Goal: Information Seeking & Learning: Find contact information

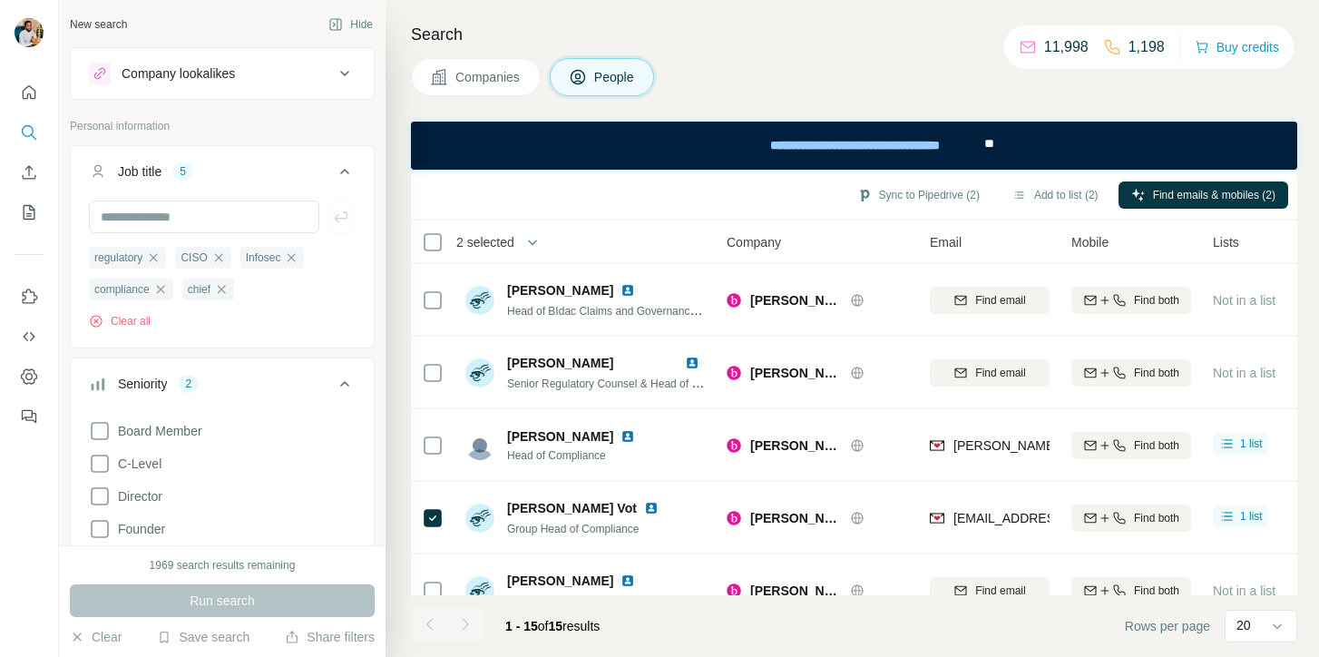
scroll to position [757, 0]
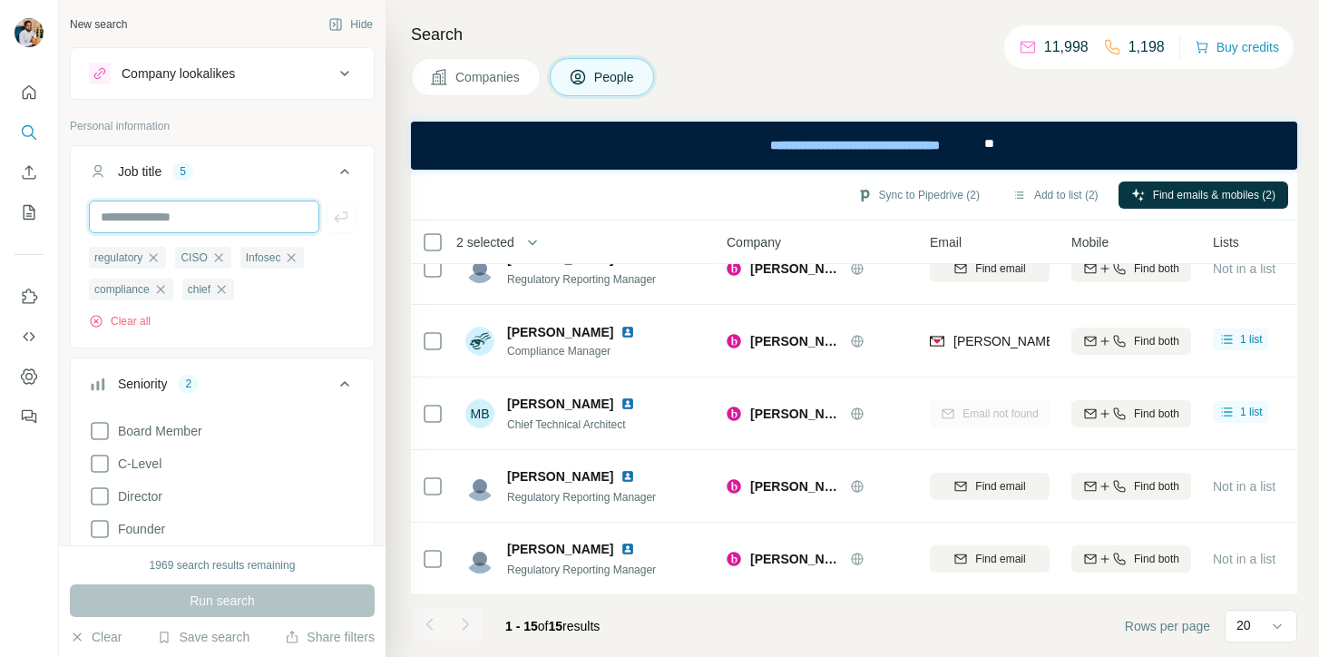
click at [277, 218] on input "text" at bounding box center [204, 216] width 230 height 33
click at [202, 212] on input "text" at bounding box center [204, 216] width 230 height 33
click at [261, 174] on div "Job title 5" at bounding box center [211, 171] width 245 height 18
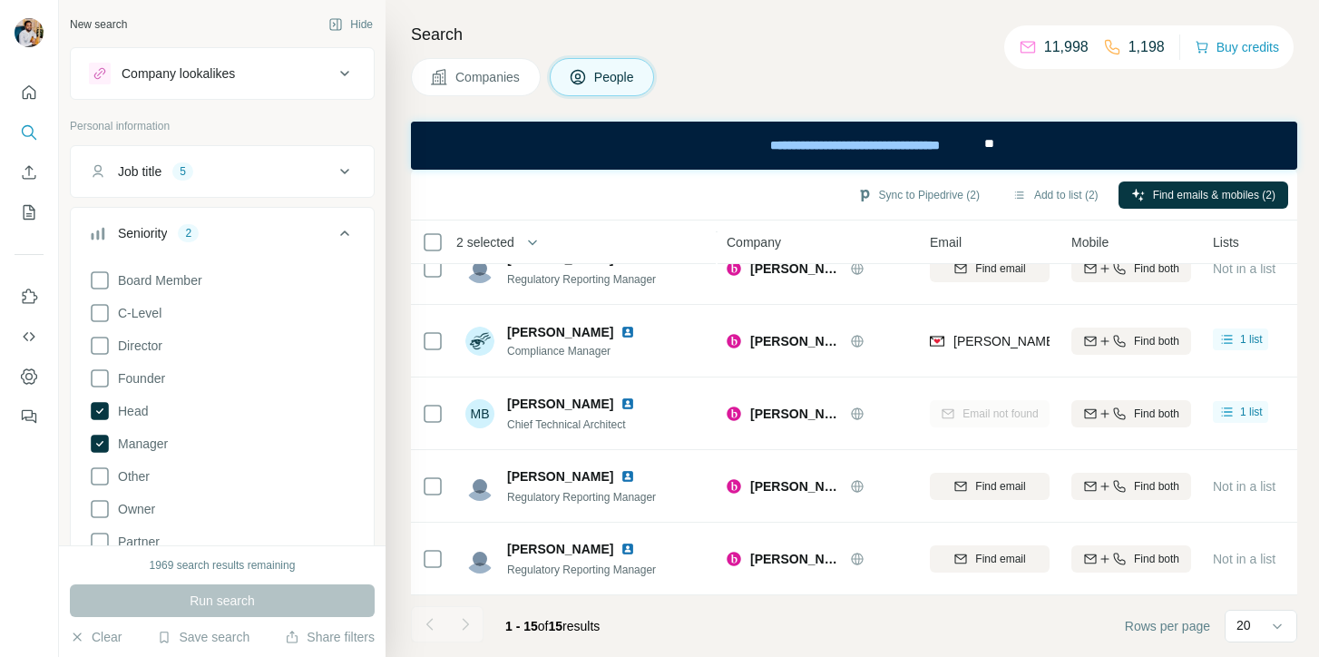
click at [261, 174] on div "Job title 5" at bounding box center [211, 171] width 245 height 18
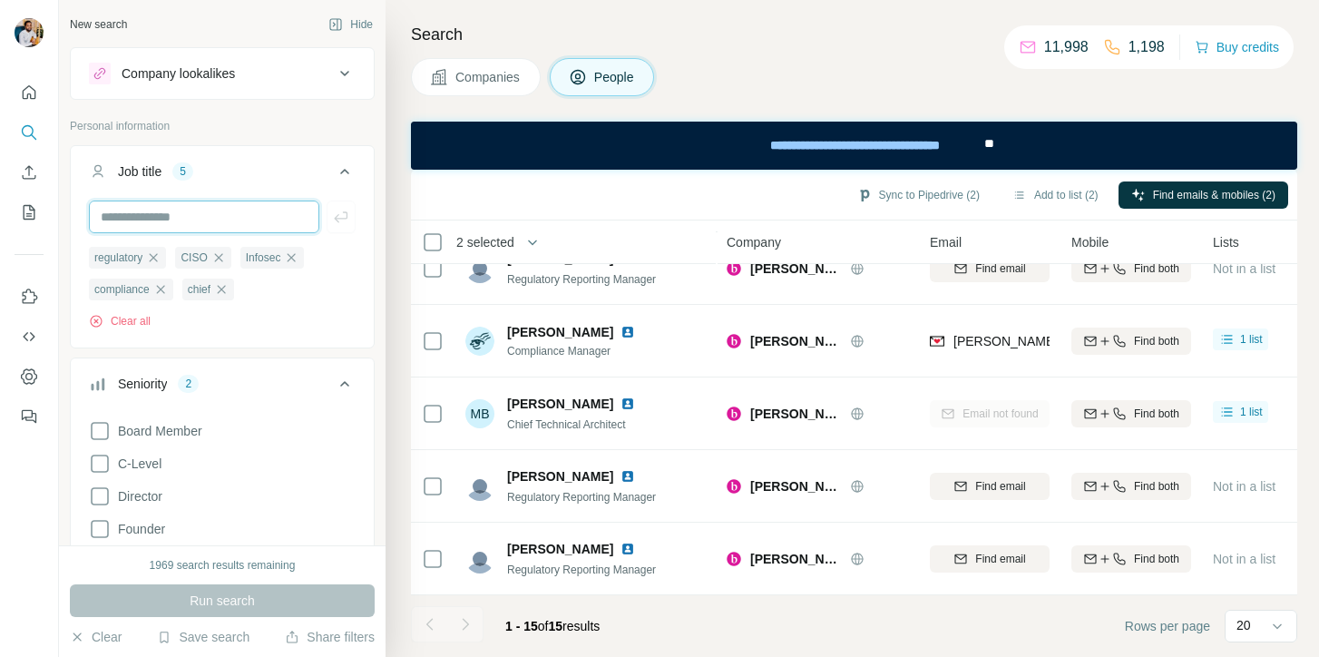
click at [248, 210] on input "text" at bounding box center [204, 216] width 230 height 33
type input "**********"
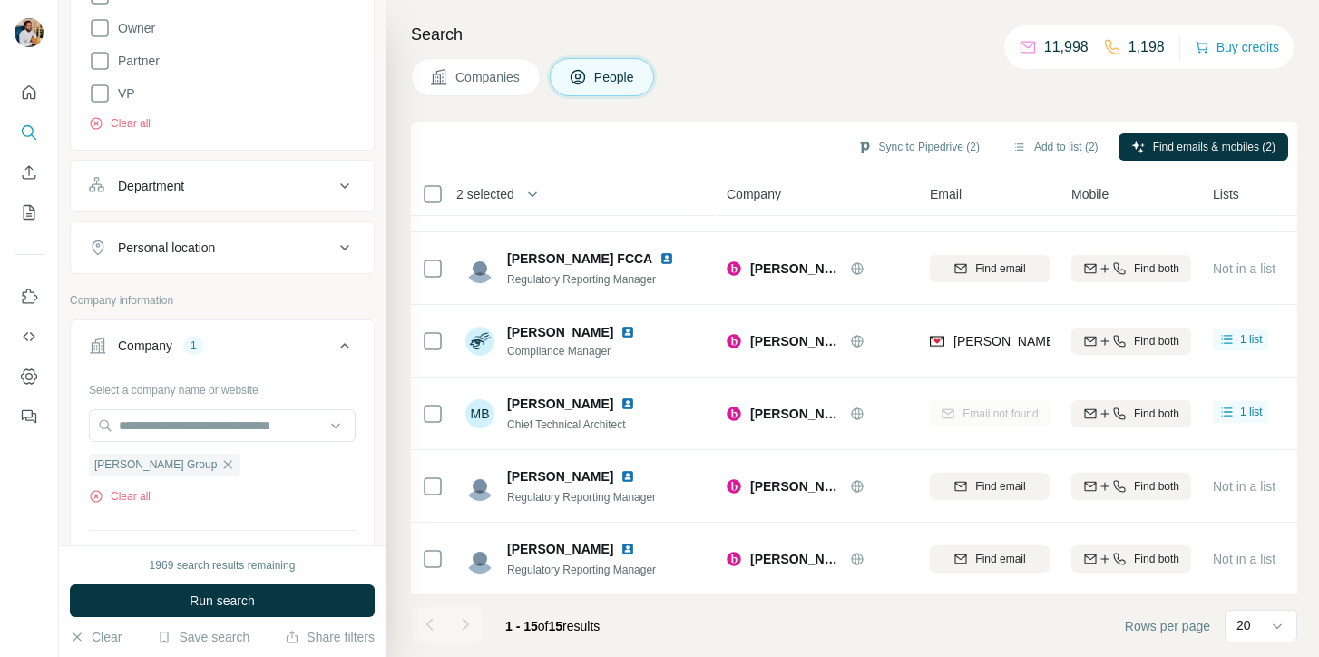
scroll to position [633, 0]
click at [220, 470] on icon "button" at bounding box center [227, 462] width 15 height 15
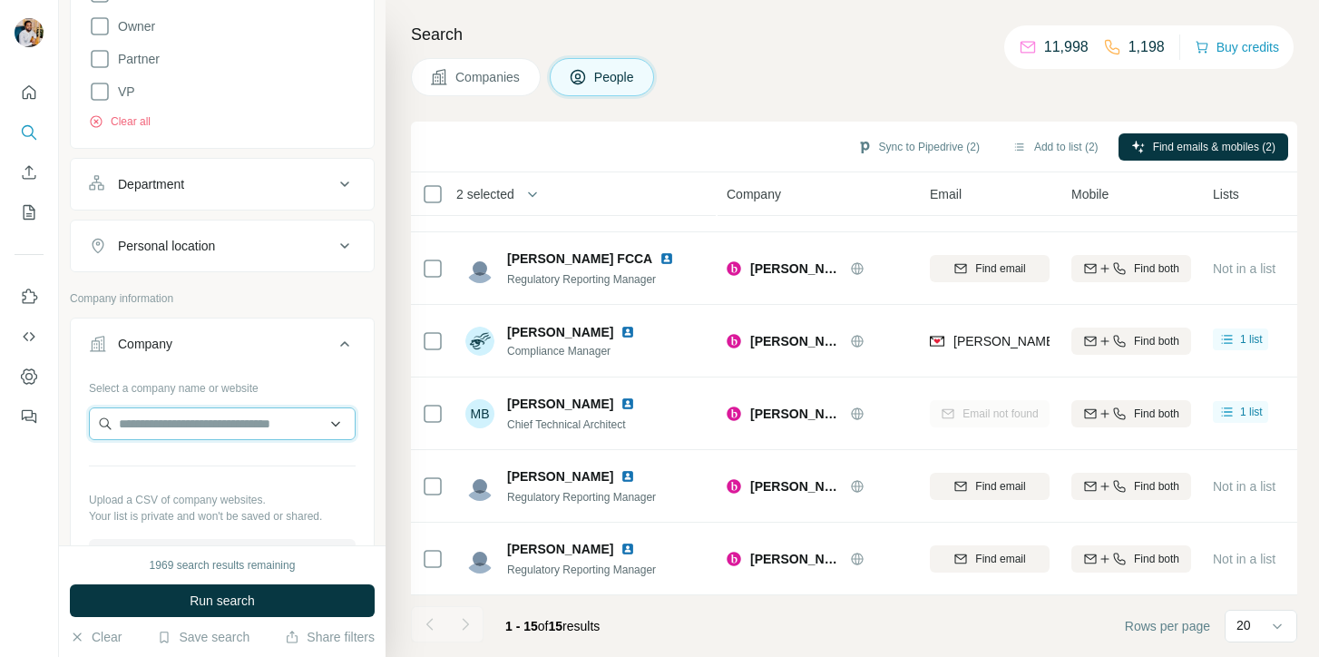
click at [186, 425] on input "text" at bounding box center [222, 423] width 267 height 33
paste input "**********"
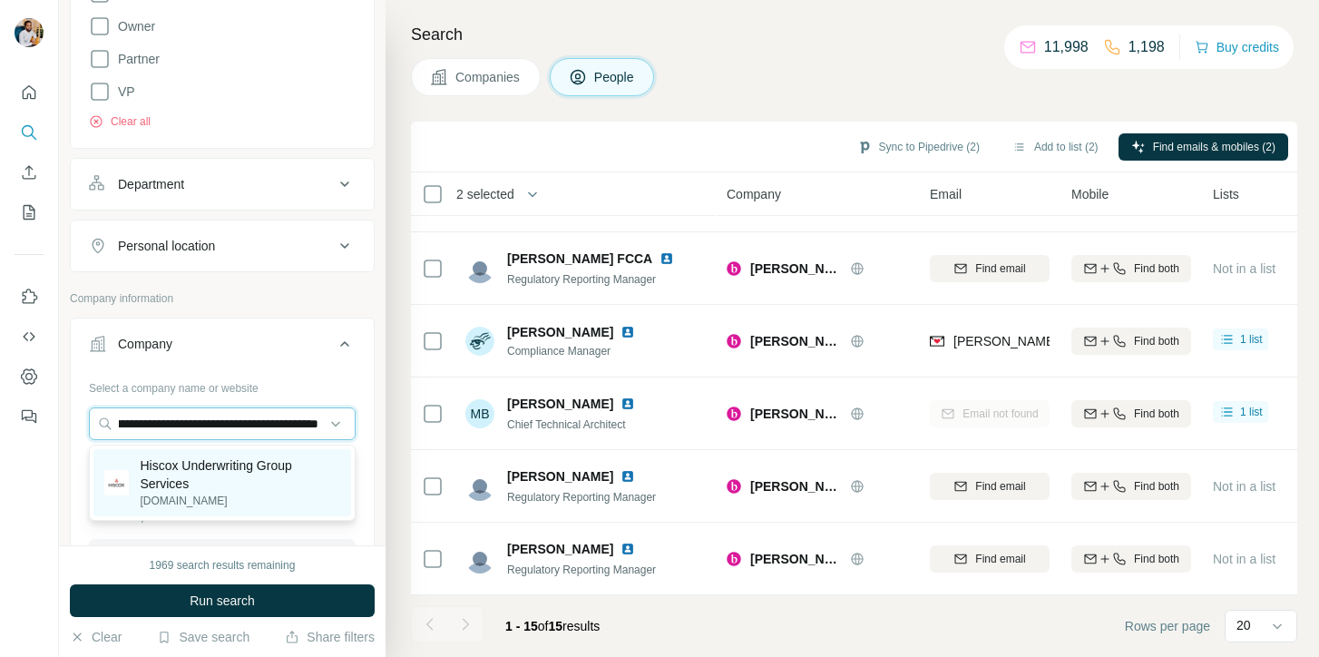
type input "**********"
click at [269, 487] on p "Hiscox Underwriting Group Services" at bounding box center [240, 474] width 200 height 36
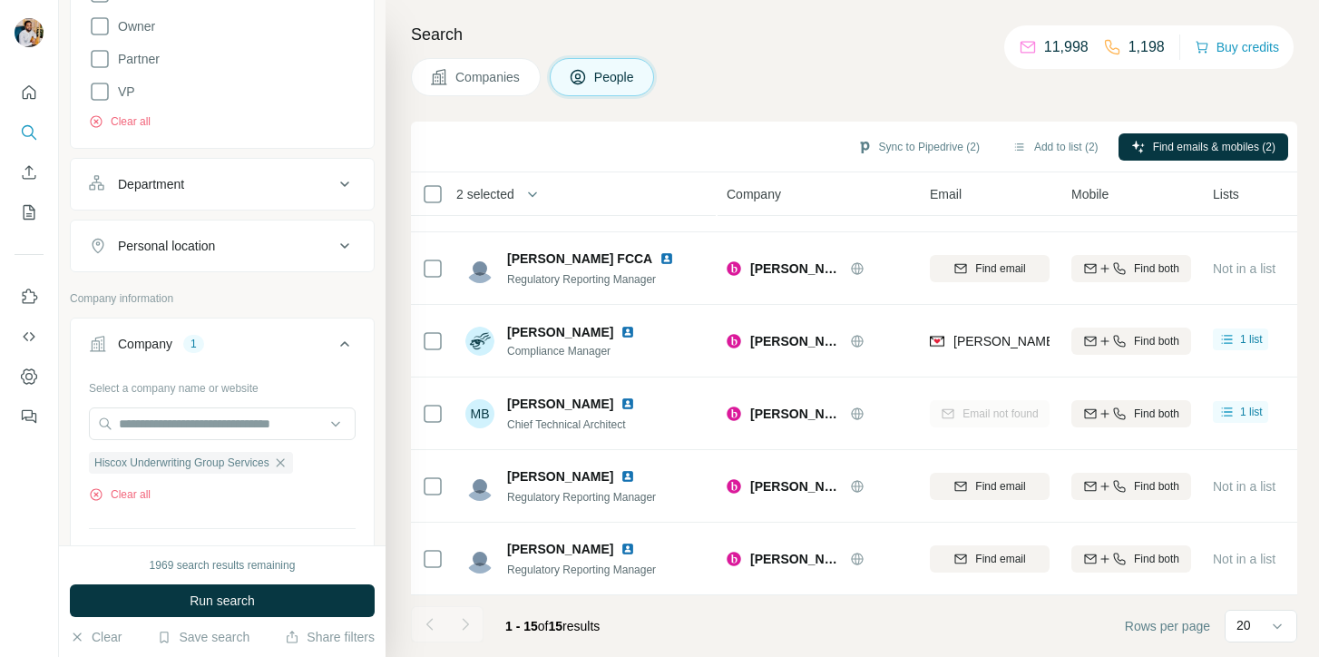
scroll to position [0, 0]
click at [244, 593] on span "Run search" at bounding box center [222, 600] width 65 height 18
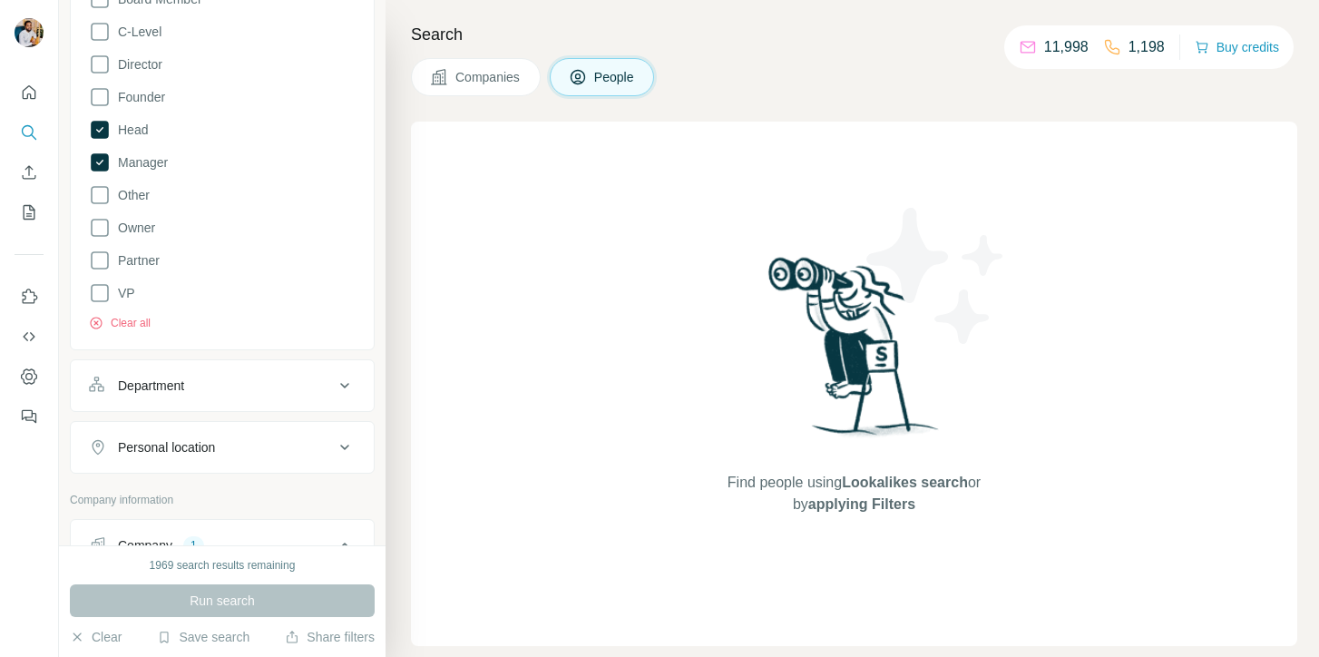
scroll to position [405, 0]
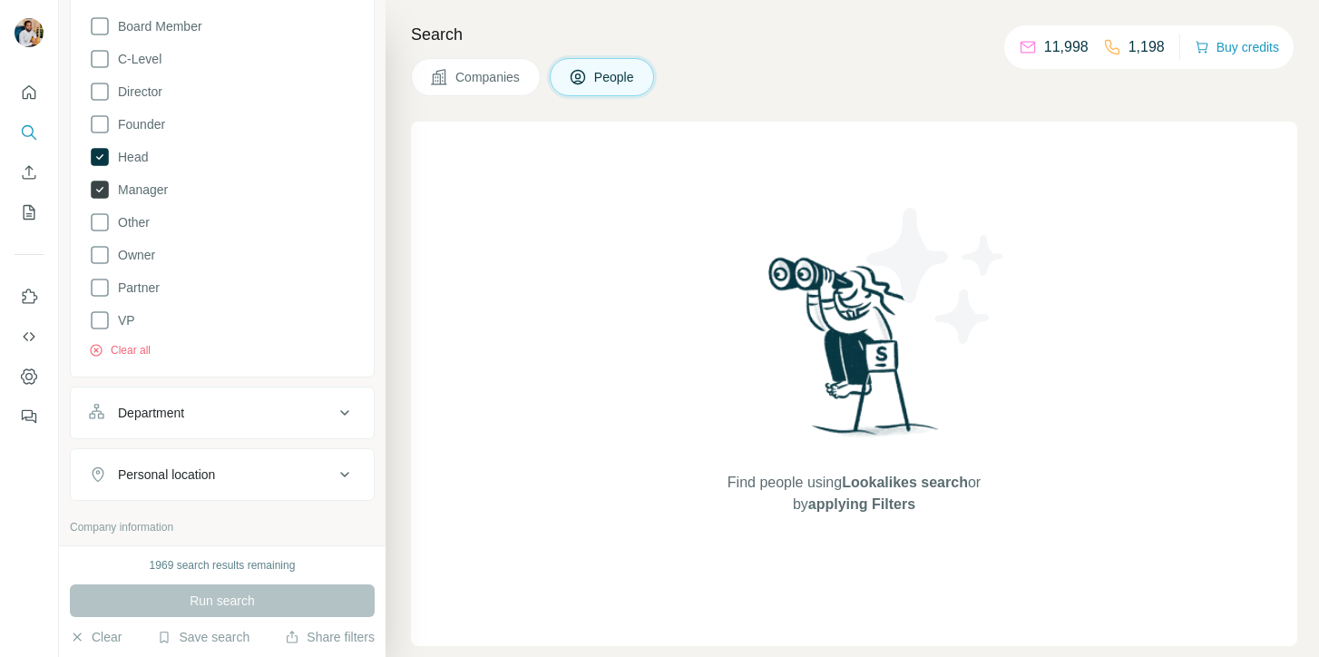
click at [157, 198] on span "Manager" at bounding box center [139, 190] width 57 height 18
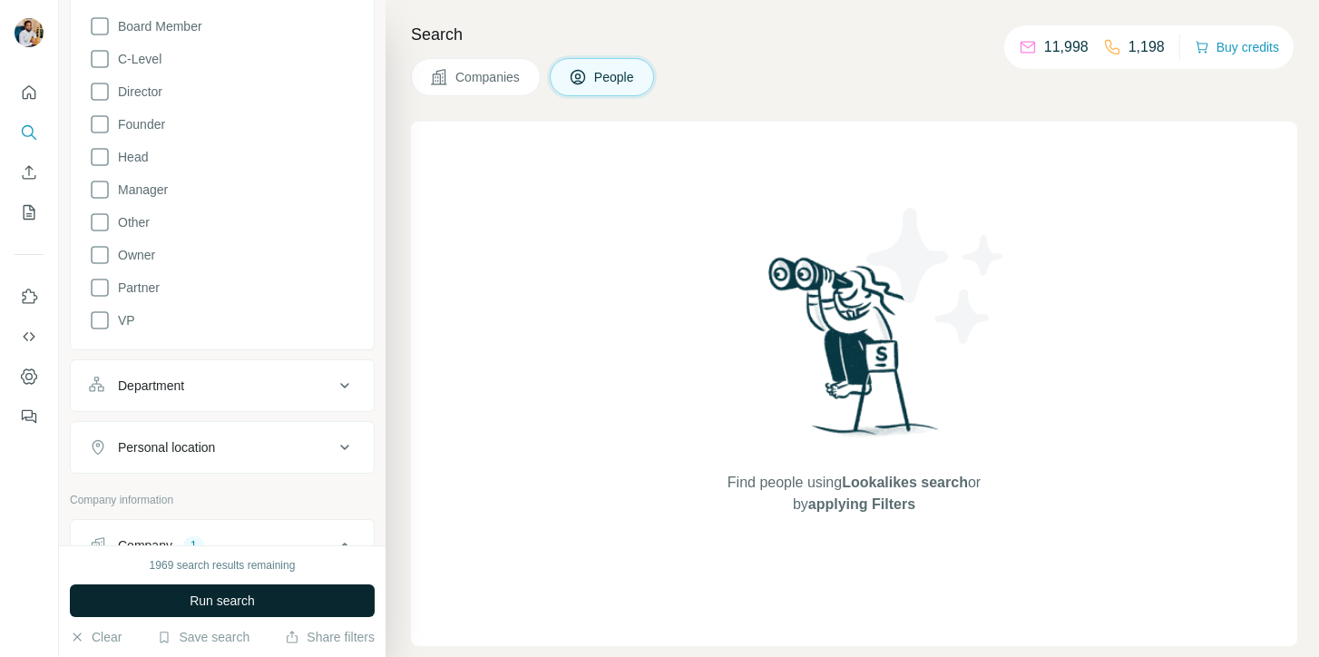
click at [166, 599] on button "Run search" at bounding box center [222, 600] width 305 height 33
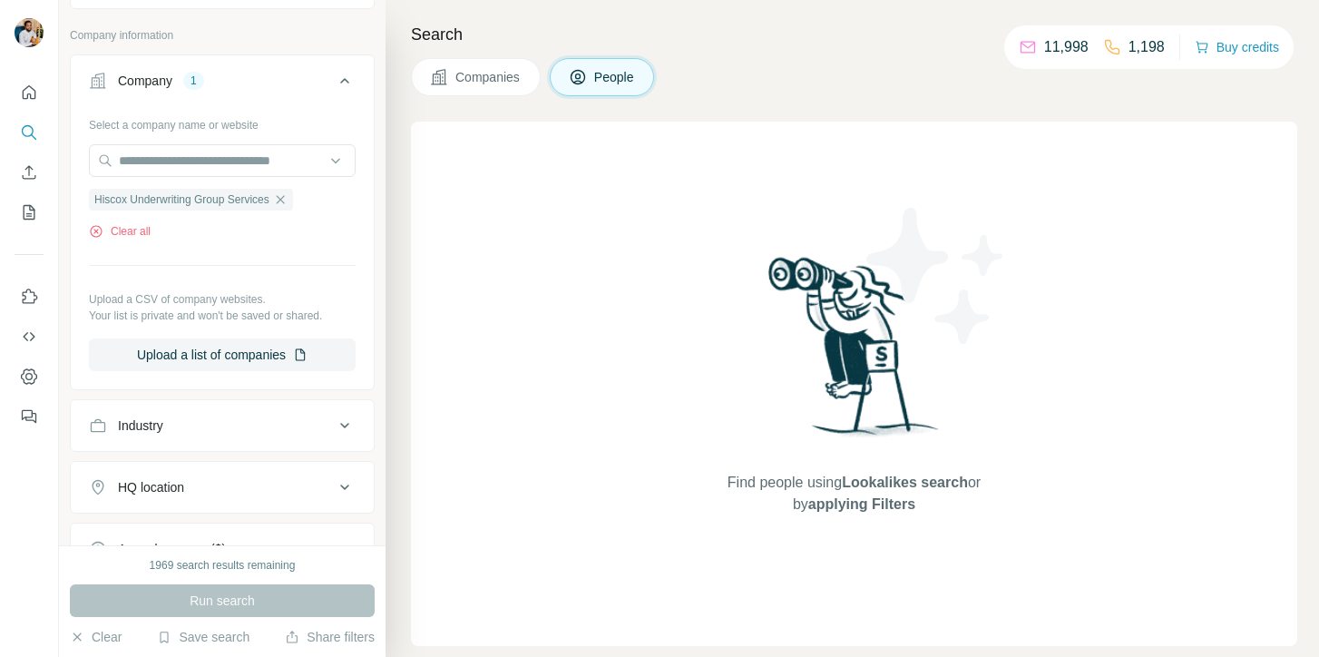
scroll to position [870, 0]
click at [285, 205] on icon "button" at bounding box center [280, 198] width 15 height 15
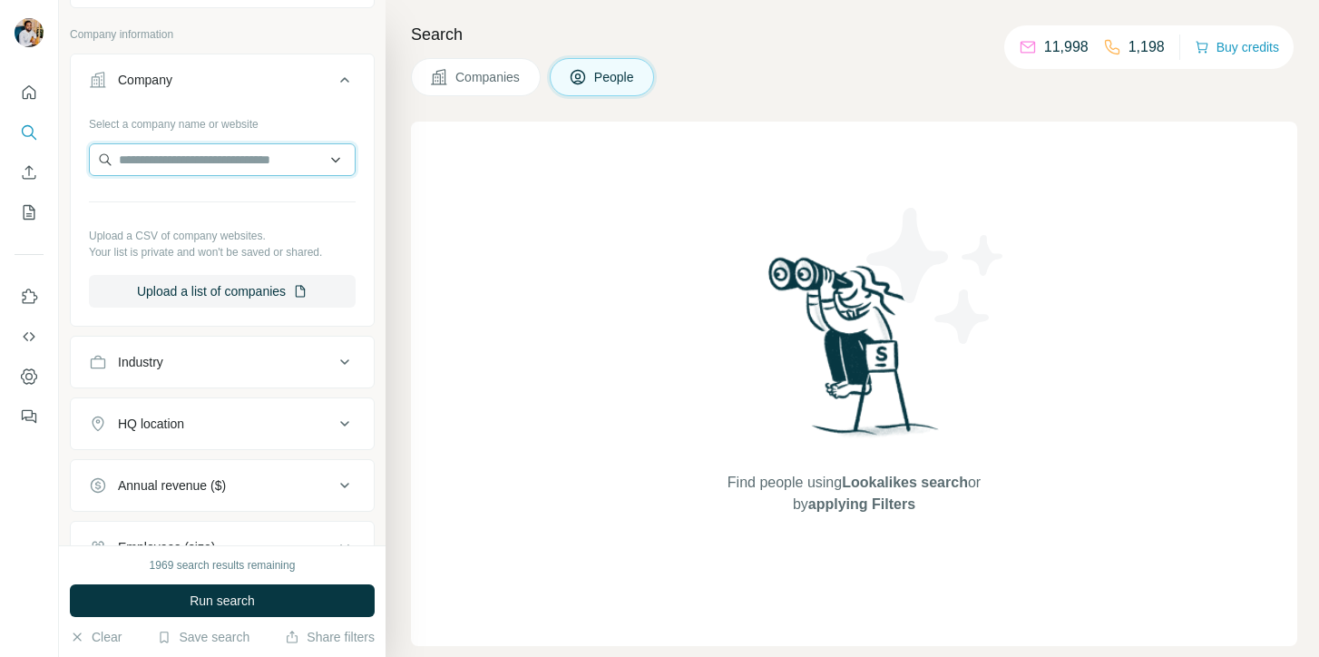
click at [239, 162] on input "text" at bounding box center [222, 159] width 267 height 33
paste input "**********"
type input "**********"
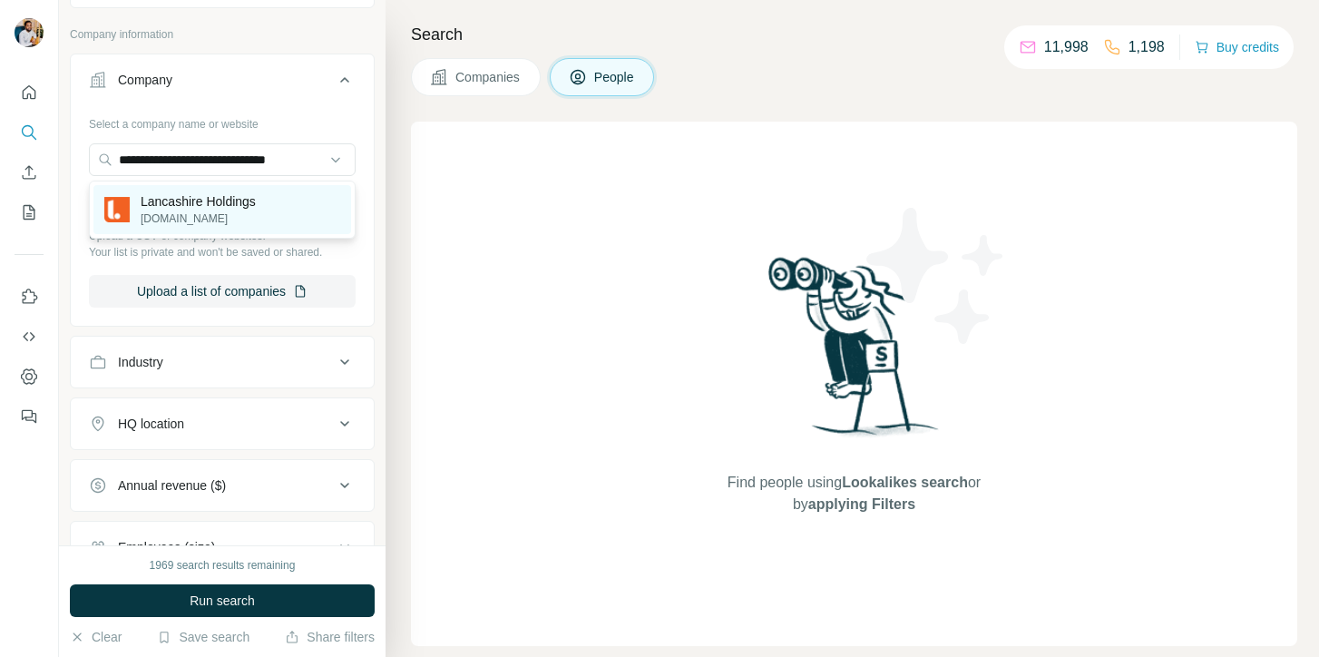
click at [208, 224] on p "[DOMAIN_NAME]" at bounding box center [198, 218] width 115 height 16
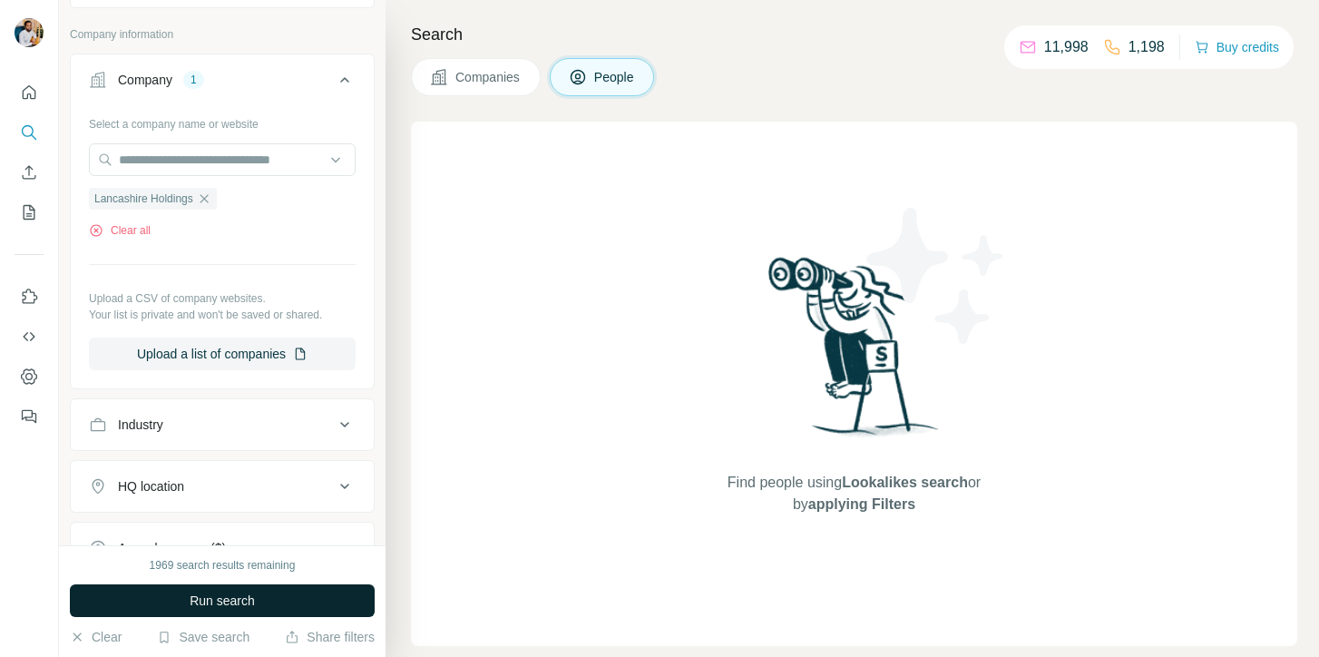
click at [187, 602] on button "Run search" at bounding box center [222, 600] width 305 height 33
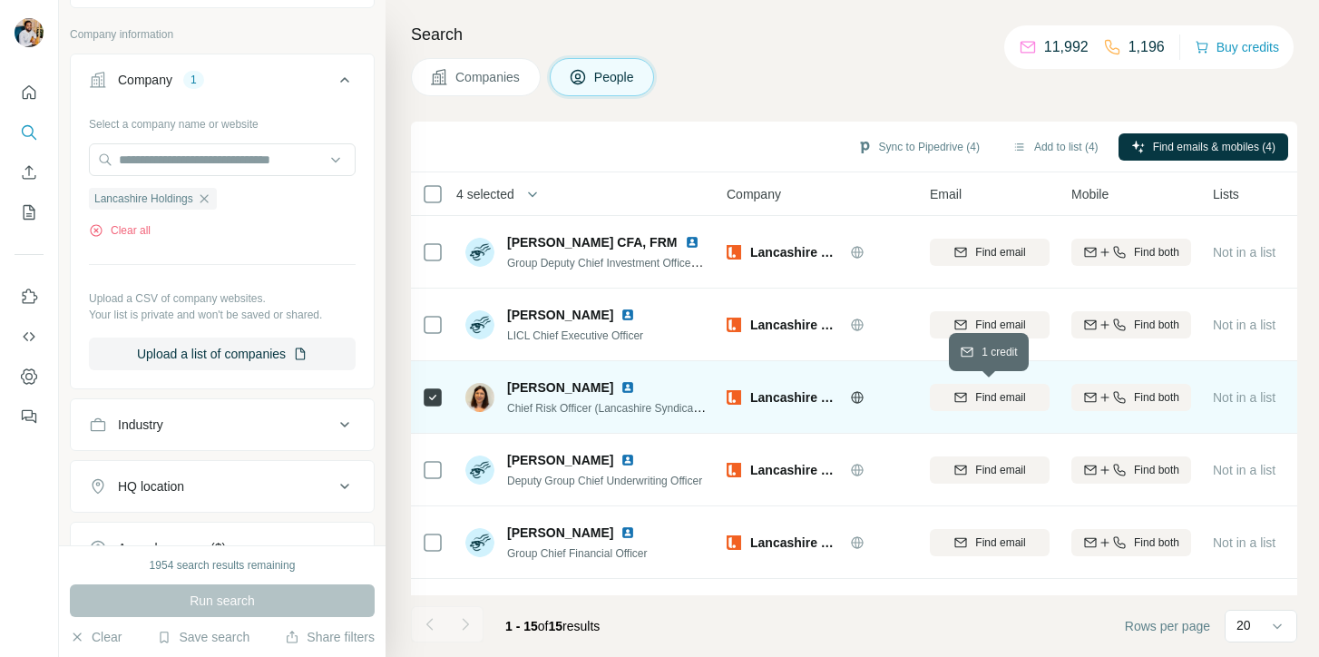
click at [984, 405] on button "Find email" at bounding box center [990, 397] width 120 height 27
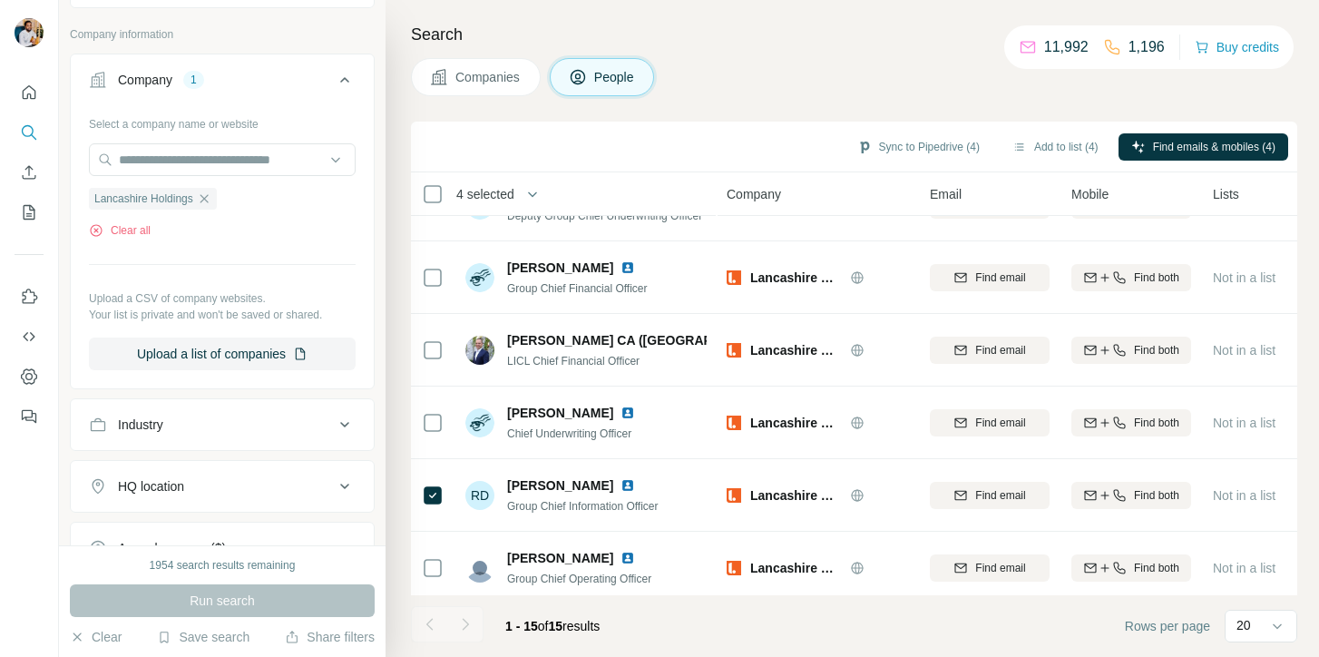
scroll to position [288, 0]
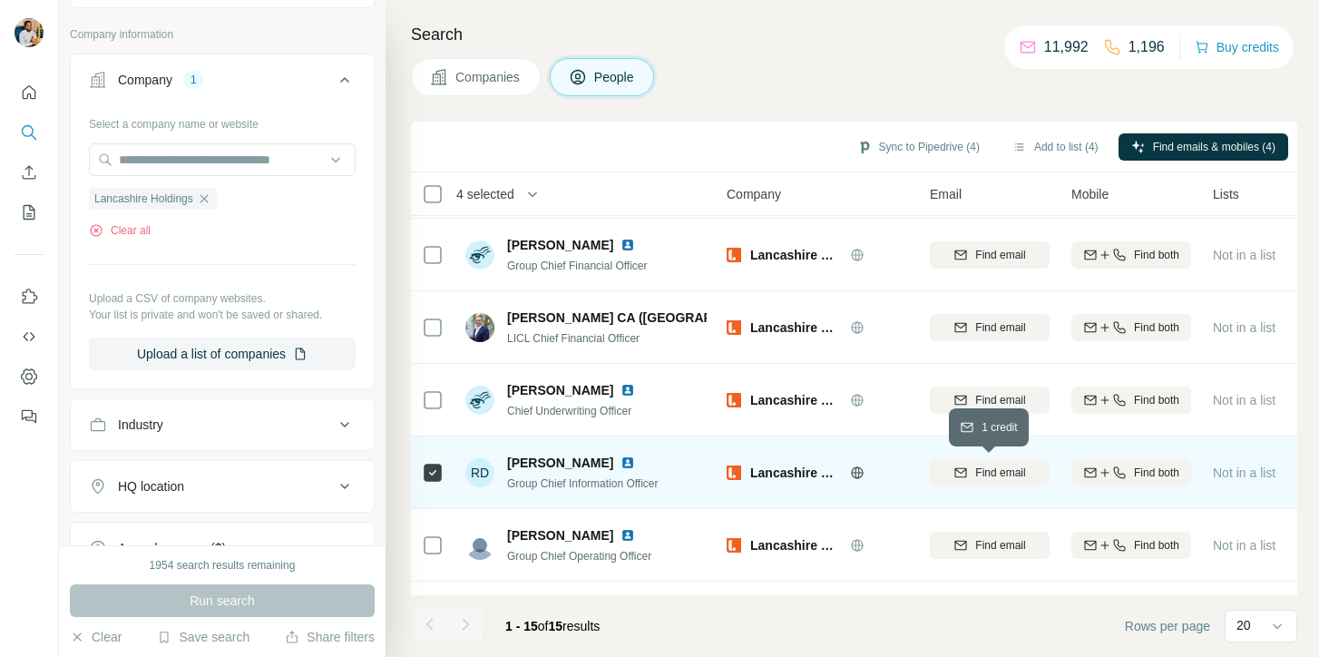
click at [971, 468] on div "Find email" at bounding box center [990, 472] width 120 height 16
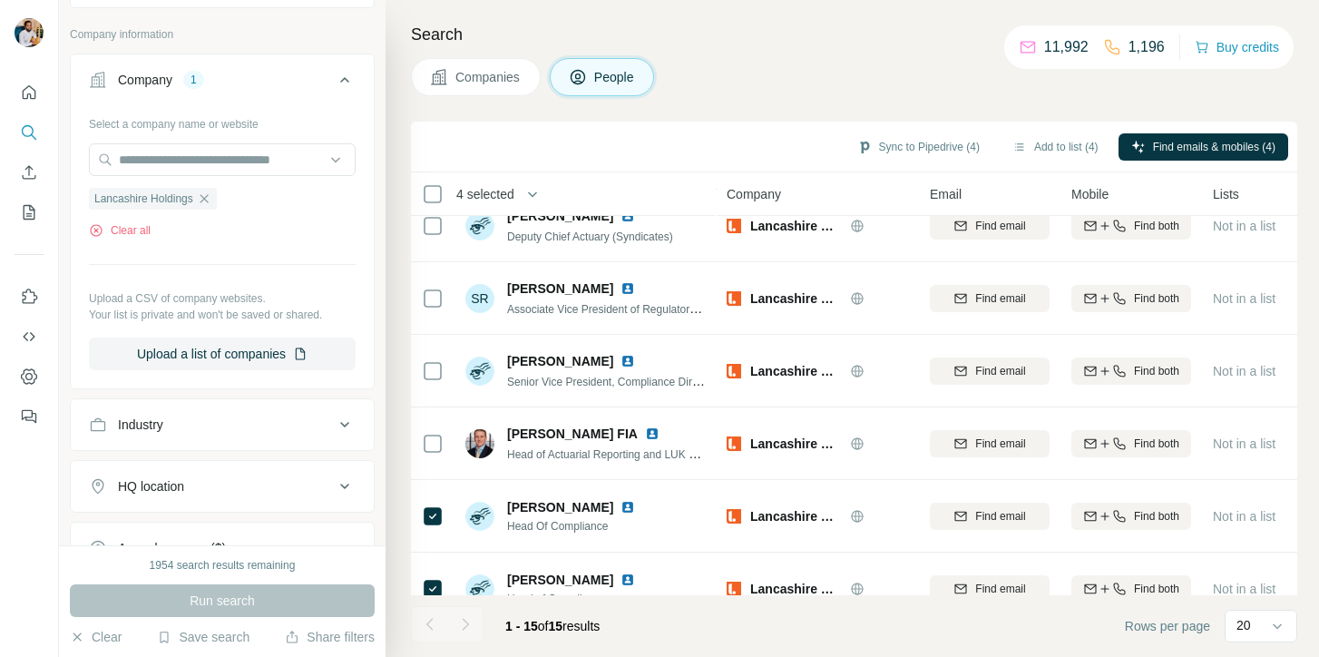
scroll to position [709, 0]
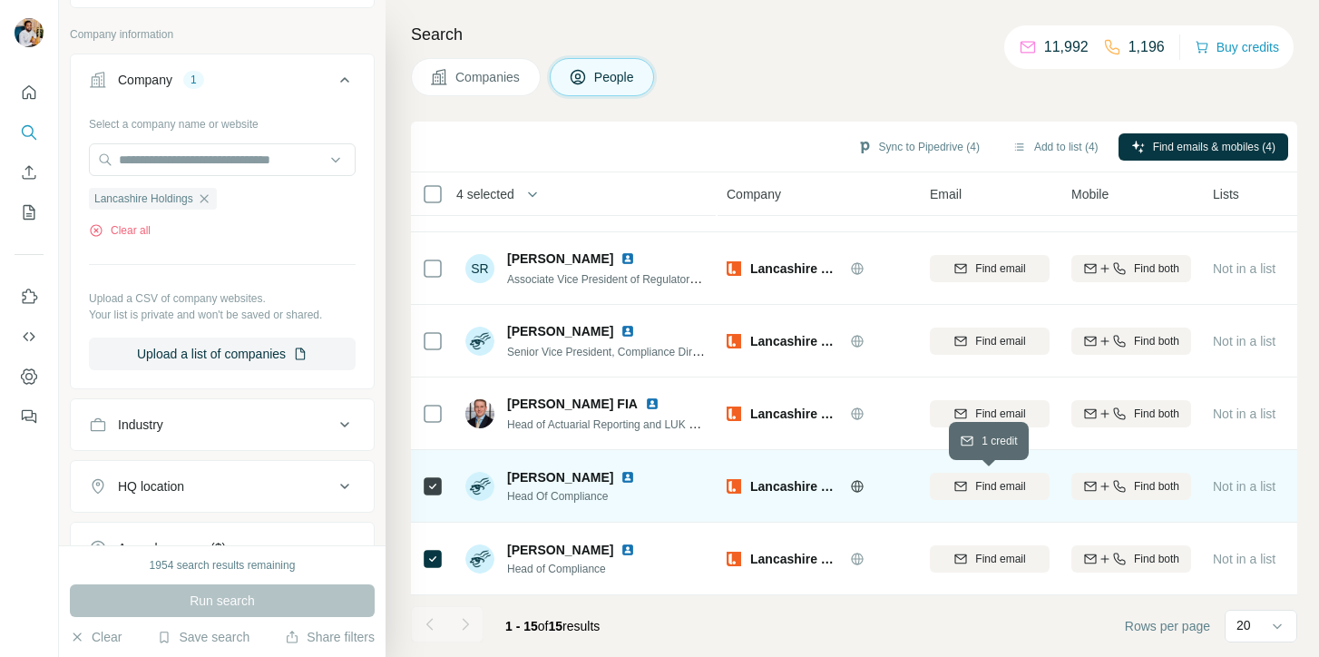
click at [971, 482] on div "Find email" at bounding box center [990, 486] width 120 height 16
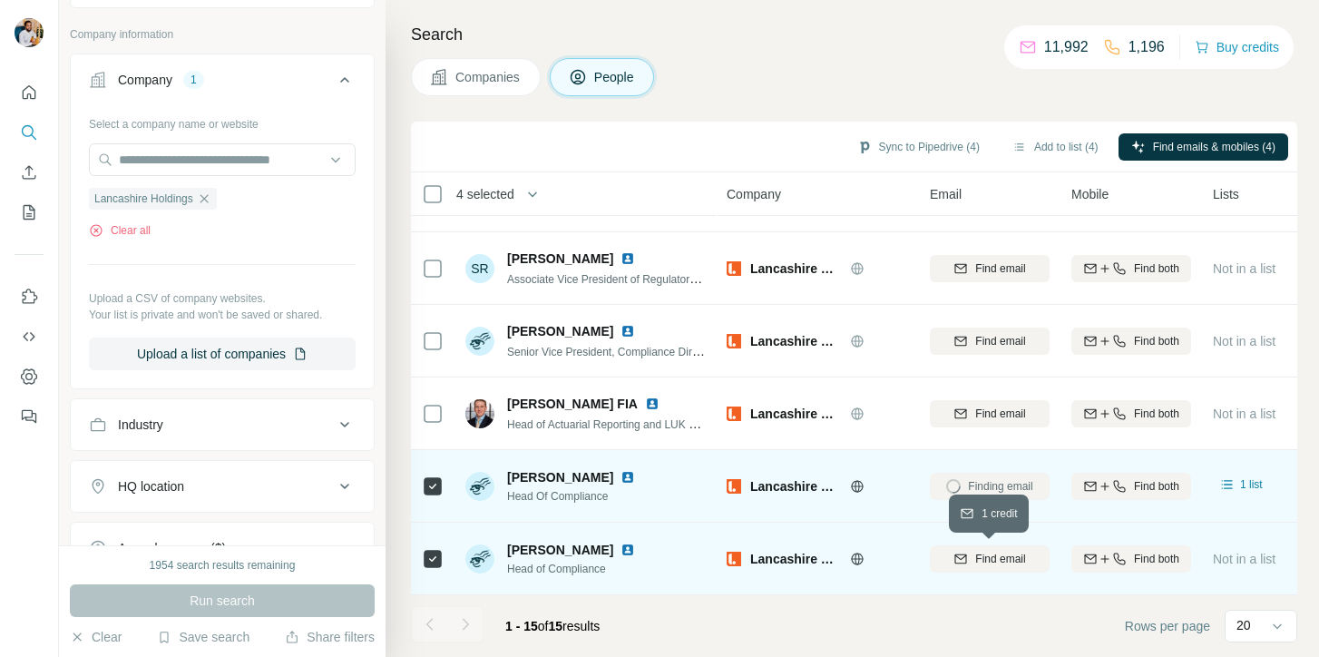
click at [971, 565] on div "Find email" at bounding box center [990, 559] width 120 height 16
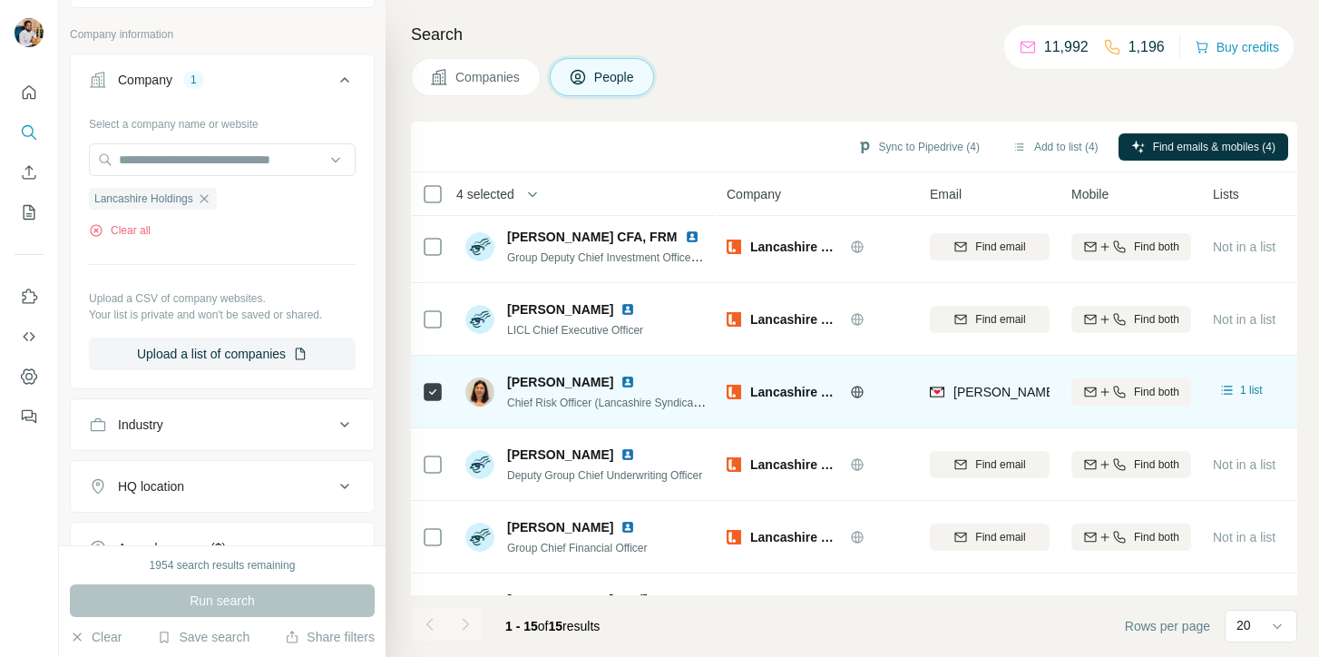
scroll to position [0, 0]
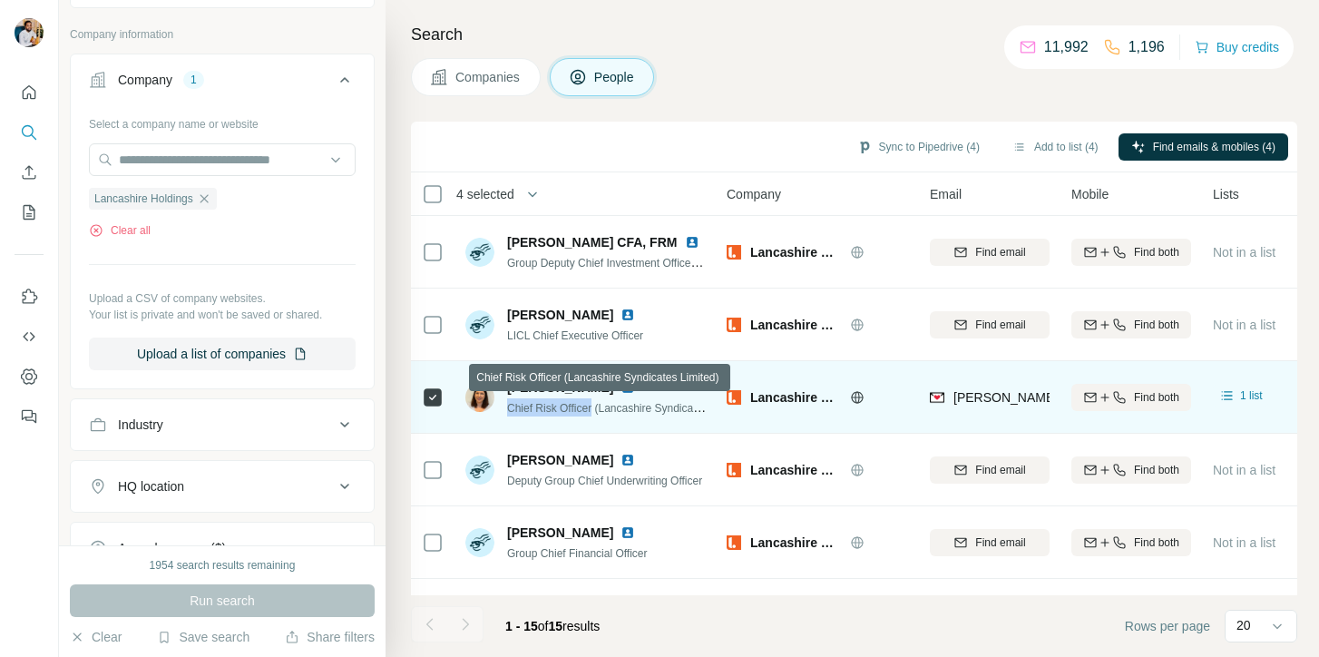
drag, startPoint x: 596, startPoint y: 409, endPoint x: 507, endPoint y: 409, distance: 88.9
click at [507, 409] on span "Chief Risk Officer (Lancashire Syndicates Limited)" at bounding box center [628, 407] width 242 height 15
copy span "Chief Risk Officer"
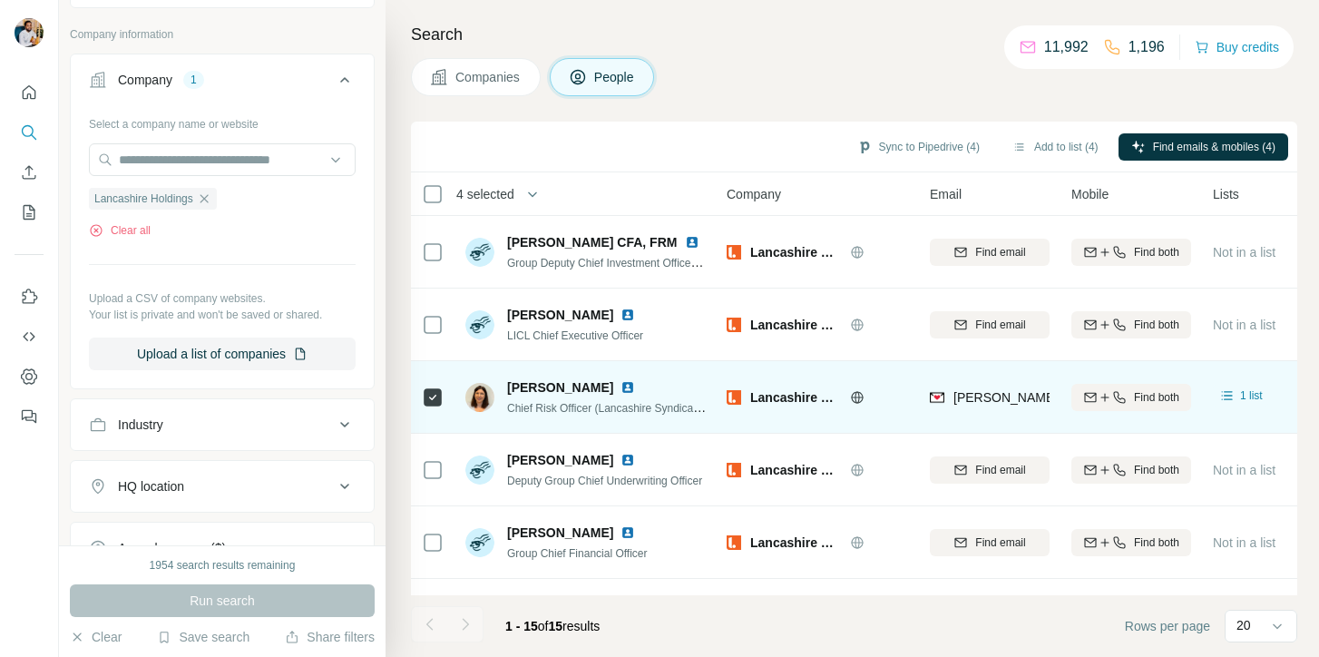
click at [532, 382] on span "[PERSON_NAME]" at bounding box center [560, 387] width 106 height 18
copy span "[PERSON_NAME]"
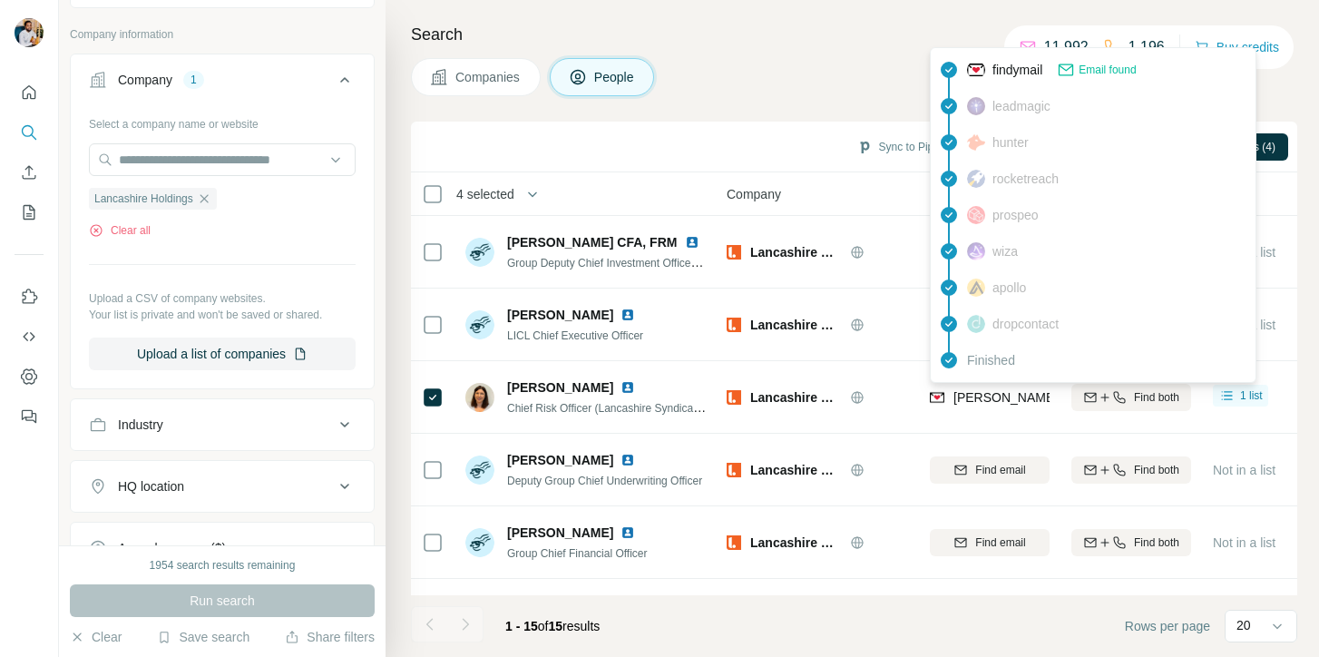
click at [974, 396] on span "[PERSON_NAME][EMAIL_ADDRESS][PERSON_NAME][DOMAIN_NAME]" at bounding box center [1165, 397] width 425 height 15
copy tr "[PERSON_NAME][EMAIL_ADDRESS][PERSON_NAME][DOMAIN_NAME]"
click at [620, 384] on img at bounding box center [627, 387] width 15 height 15
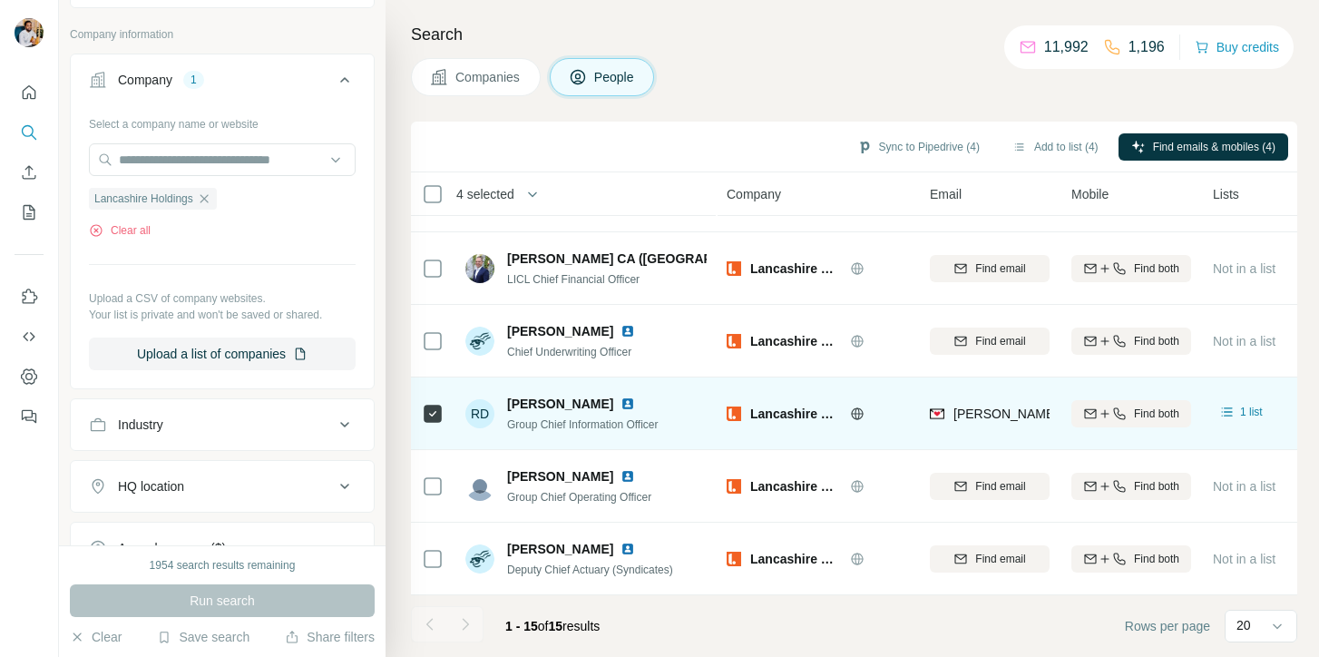
scroll to position [346, 0]
click at [571, 405] on span "[PERSON_NAME]" at bounding box center [560, 405] width 106 height 18
copy span "[PERSON_NAME]"
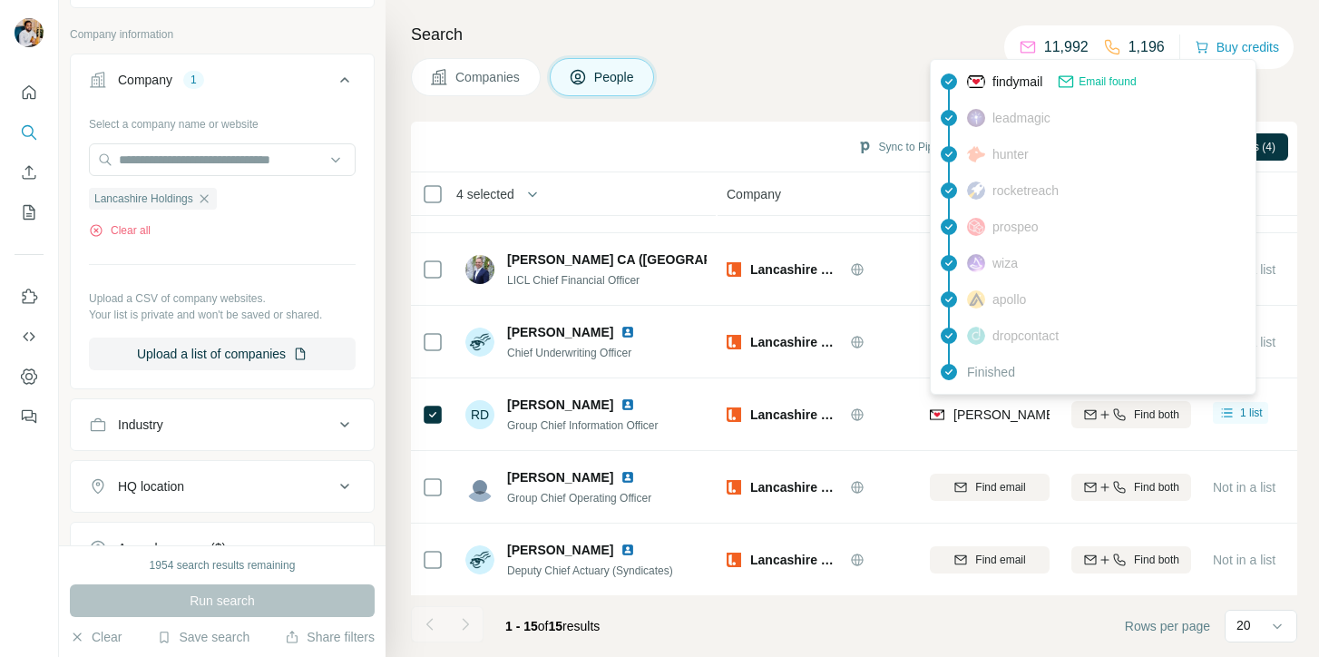
click at [964, 413] on span "[PERSON_NAME][EMAIL_ADDRESS][PERSON_NAME][DOMAIN_NAME]" at bounding box center [1165, 414] width 425 height 15
copy tr "[PERSON_NAME][EMAIL_ADDRESS][PERSON_NAME][DOMAIN_NAME]"
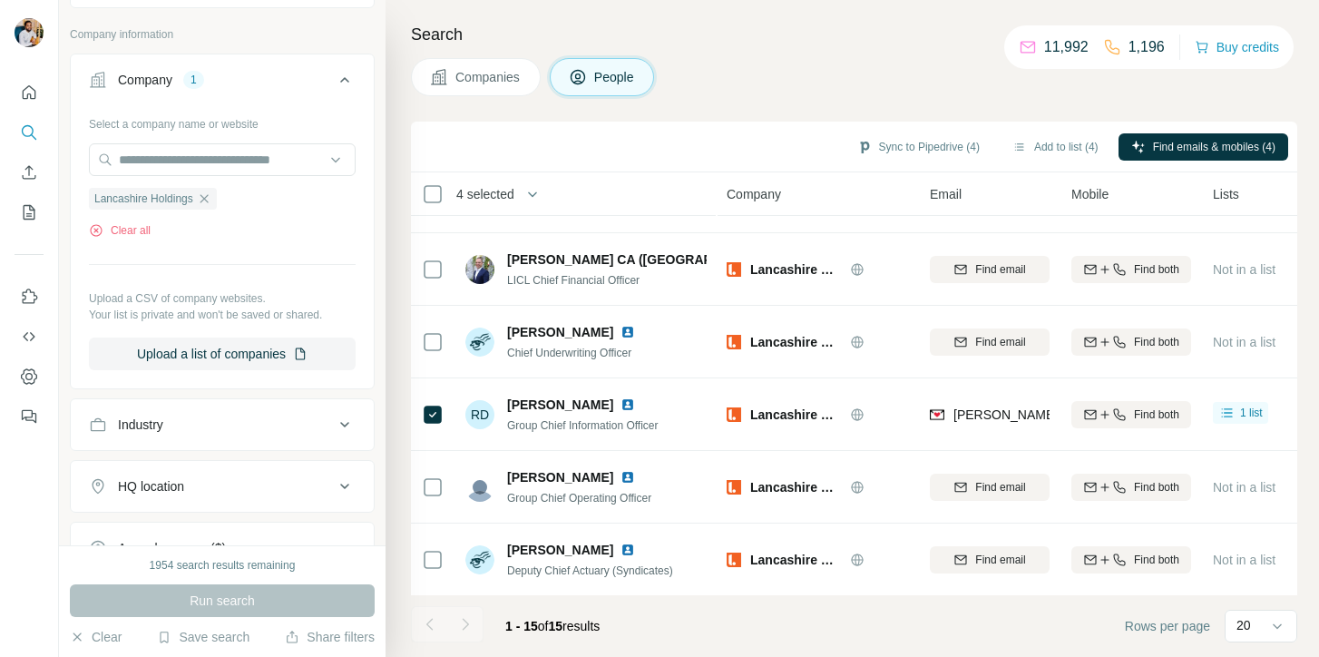
click at [549, 427] on span "Group Chief Information Officer" at bounding box center [582, 425] width 151 height 13
copy span "Group Chief Information Officer"
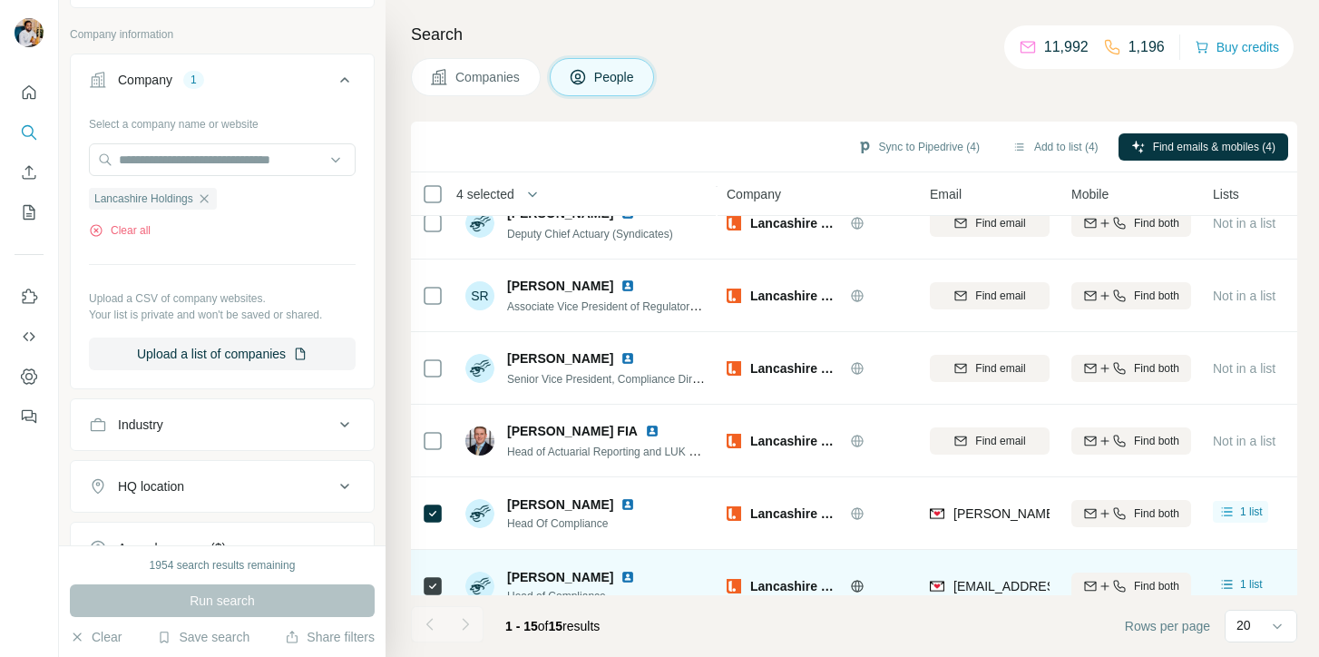
scroll to position [709, 0]
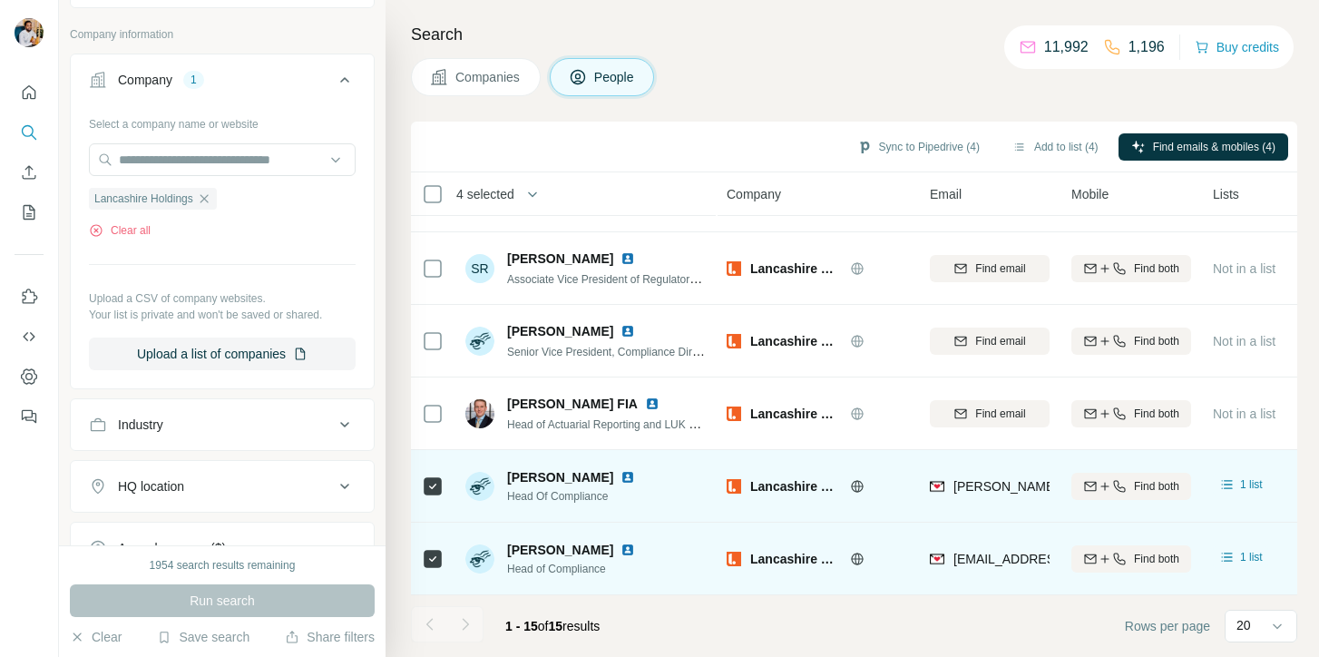
click at [571, 476] on span "[PERSON_NAME]" at bounding box center [560, 477] width 106 height 18
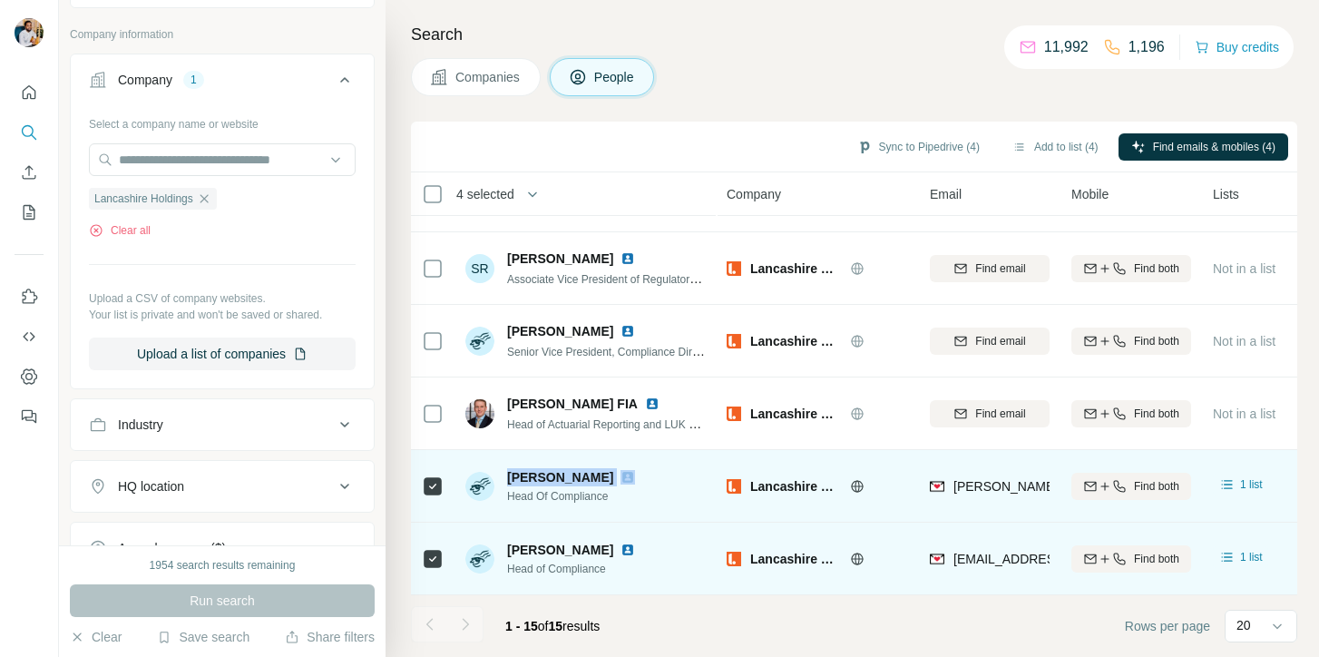
click at [571, 476] on span "[PERSON_NAME]" at bounding box center [560, 477] width 106 height 18
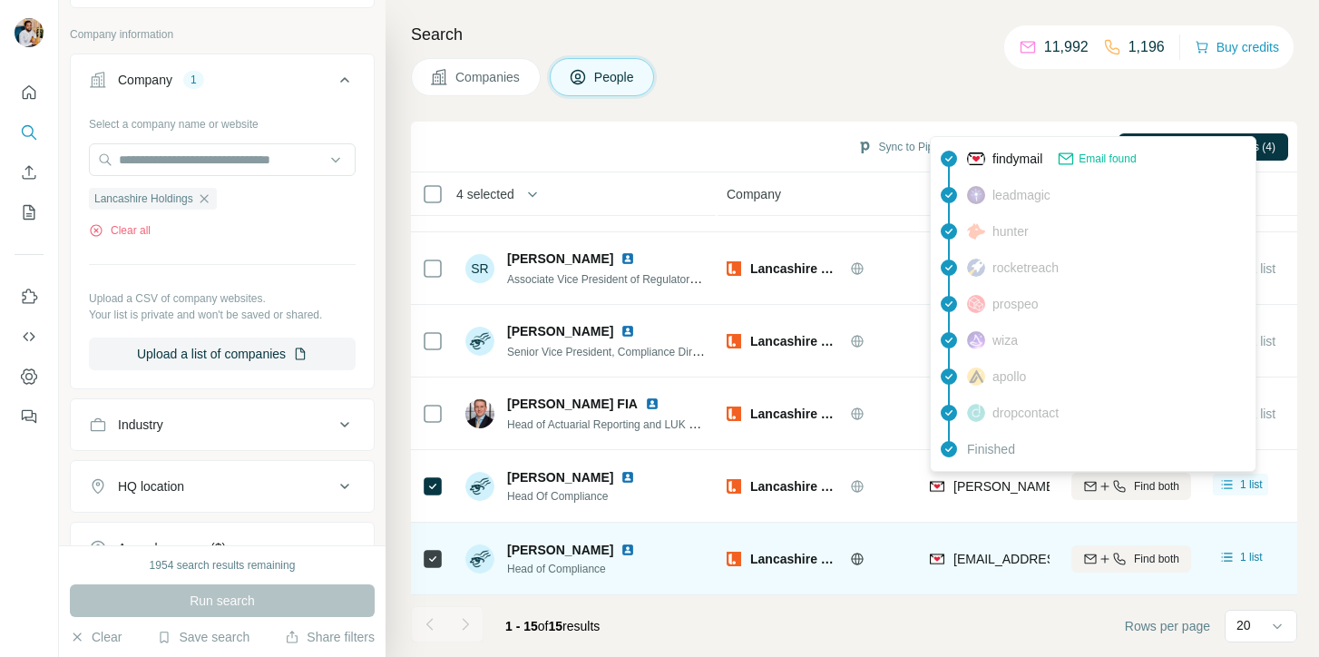
click at [1007, 486] on span "[PERSON_NAME][EMAIL_ADDRESS][PERSON_NAME][DOMAIN_NAME]" at bounding box center [1165, 486] width 425 height 15
copy tr "[PERSON_NAME][EMAIL_ADDRESS][PERSON_NAME][DOMAIN_NAME]"
click at [565, 503] on span "Head Of Compliance" at bounding box center [574, 496] width 135 height 16
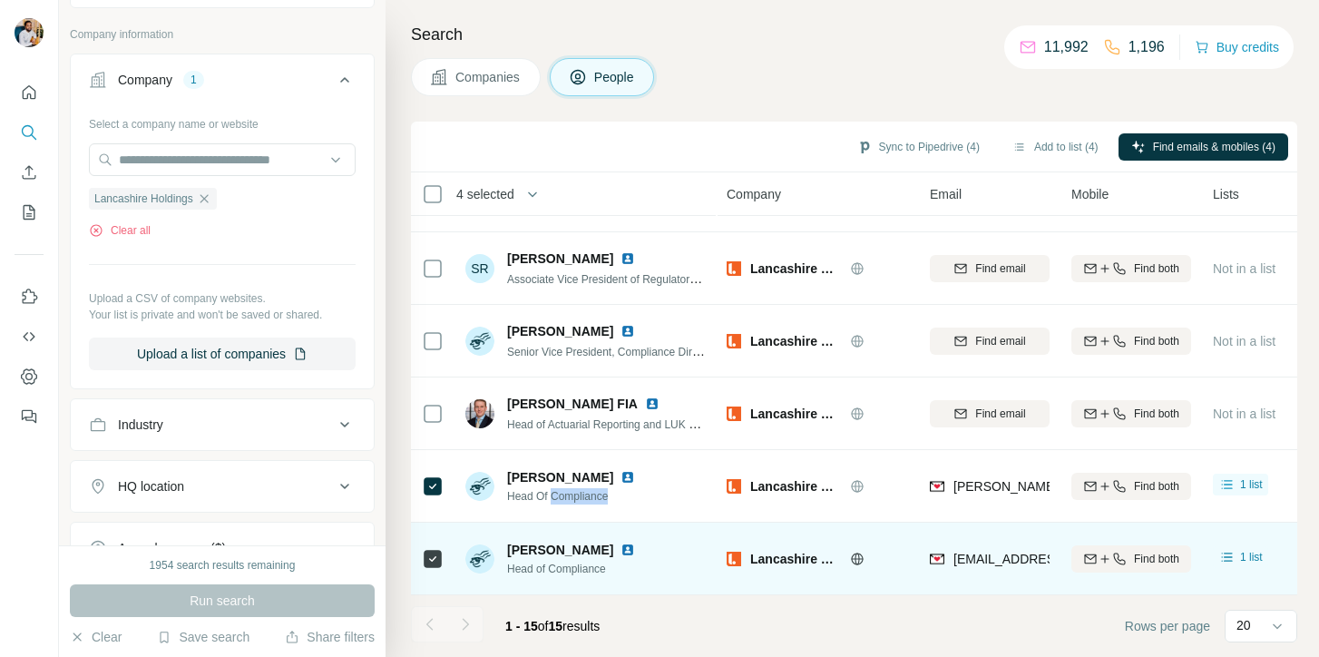
click at [565, 503] on span "Head Of Compliance" at bounding box center [574, 496] width 135 height 16
copy span "Head Of Compliance"
click at [553, 547] on span "[PERSON_NAME]" at bounding box center [560, 550] width 106 height 18
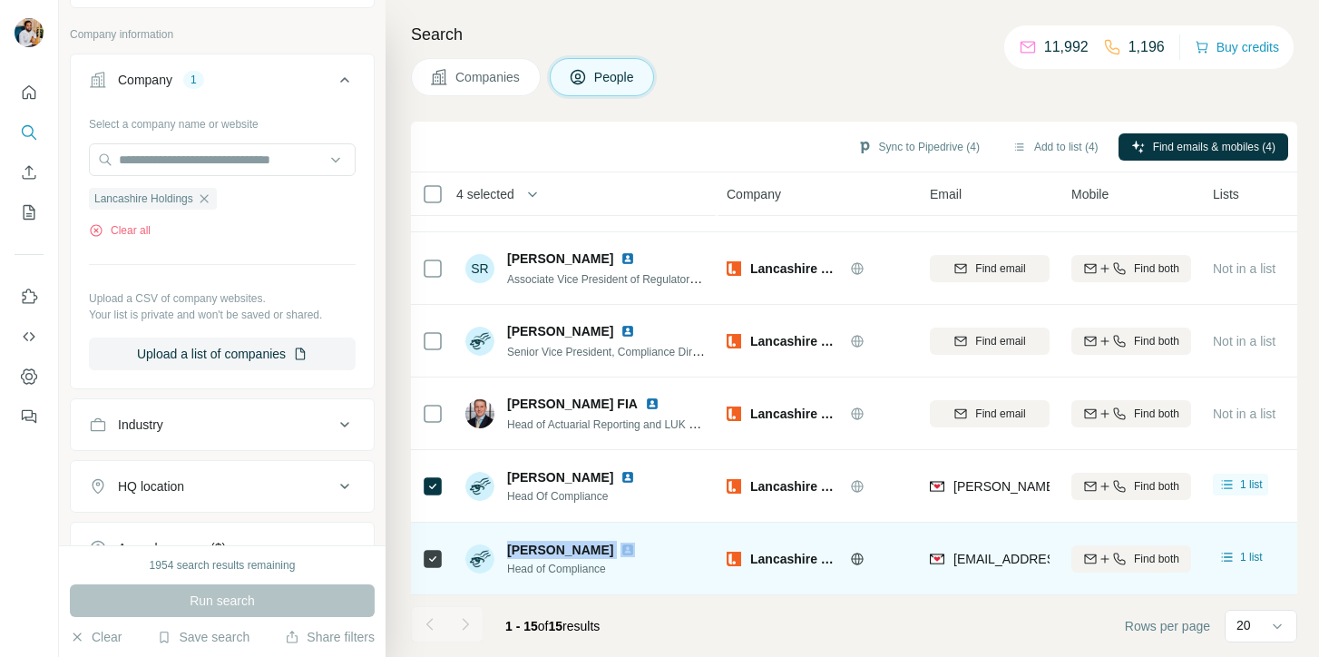
click at [553, 547] on span "[PERSON_NAME]" at bounding box center [560, 550] width 106 height 18
copy span "[PERSON_NAME]"
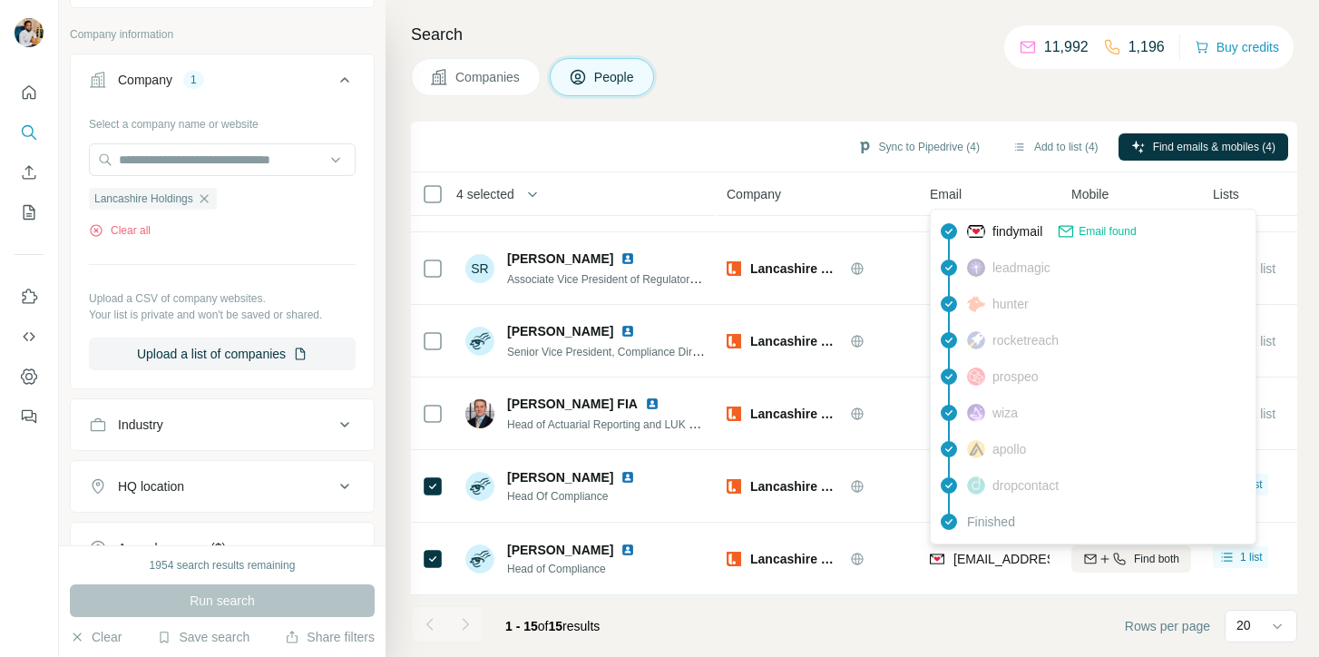
click at [1015, 554] on span "[EMAIL_ADDRESS][DOMAIN_NAME]" at bounding box center [1060, 559] width 215 height 15
copy tr "[EMAIL_ADDRESS][DOMAIN_NAME]"
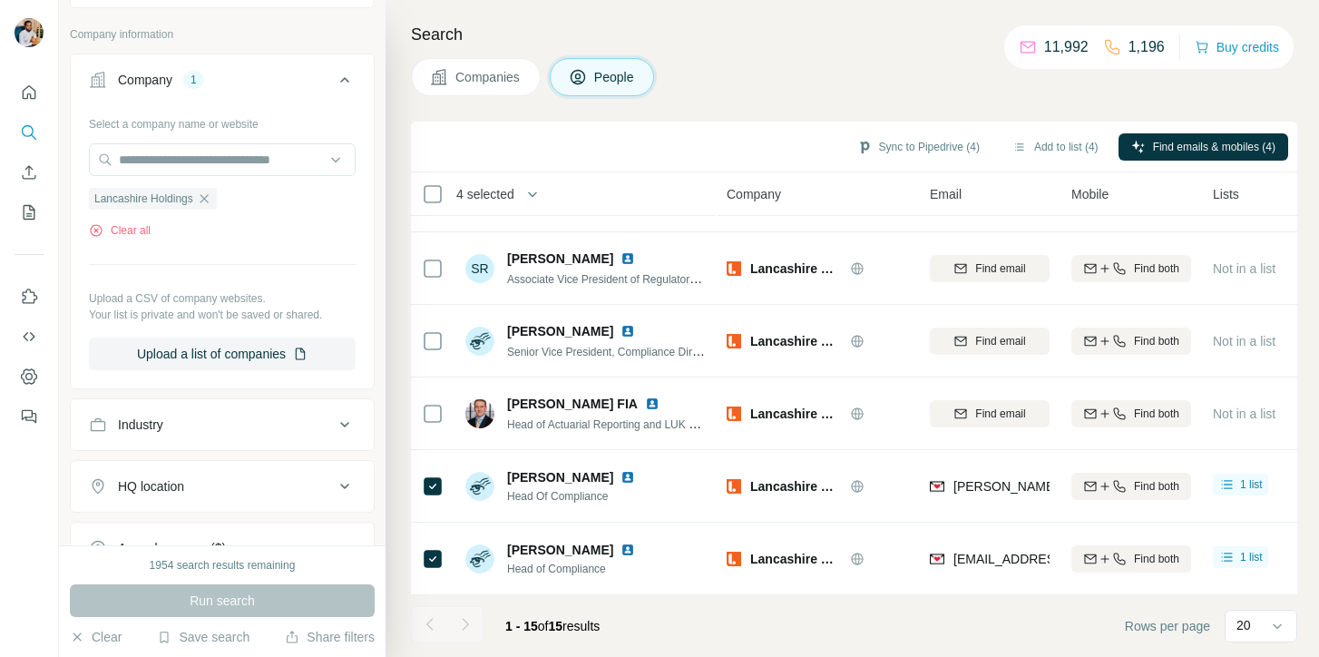
click at [552, 571] on span "Head of Compliance" at bounding box center [574, 569] width 135 height 16
